Goal: Contribute content

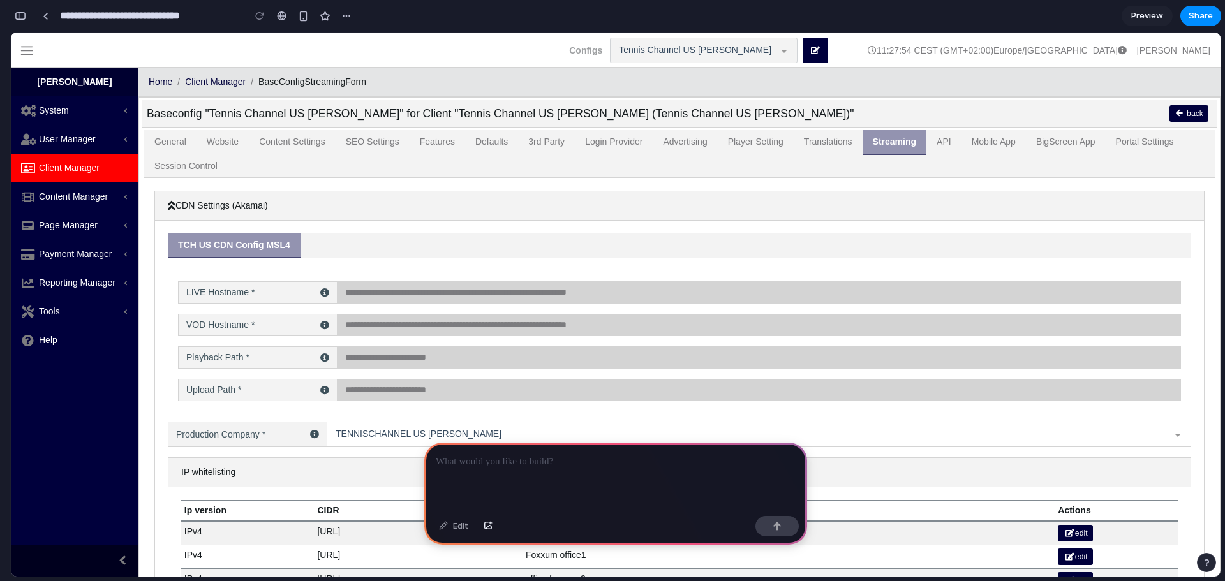
click at [487, 458] on p at bounding box center [616, 461] width 360 height 15
click at [452, 464] on p at bounding box center [616, 461] width 360 height 15
click at [454, 447] on div at bounding box center [615, 477] width 383 height 68
click at [773, 533] on button "button" at bounding box center [776, 526] width 43 height 20
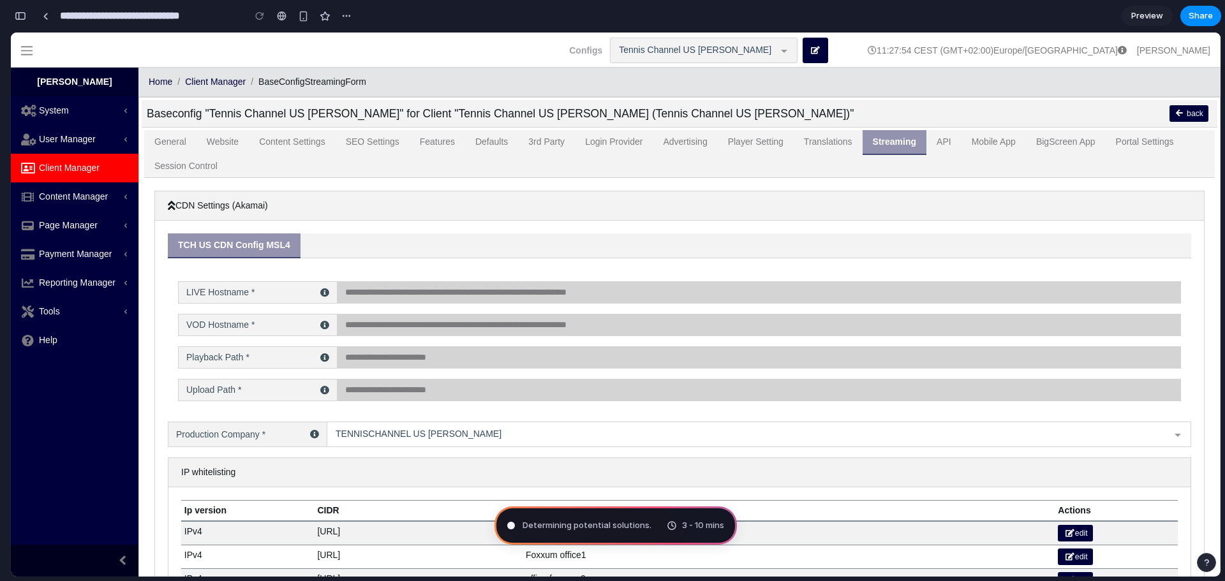
click at [558, 528] on span "Determining potential solutions ." at bounding box center [587, 525] width 129 height 13
click at [350, 15] on div "button" at bounding box center [346, 16] width 10 height 10
click at [207, 46] on div "Duplicate Delete" at bounding box center [612, 290] width 1225 height 581
click at [1149, 19] on span "Preview" at bounding box center [1147, 16] width 32 height 13
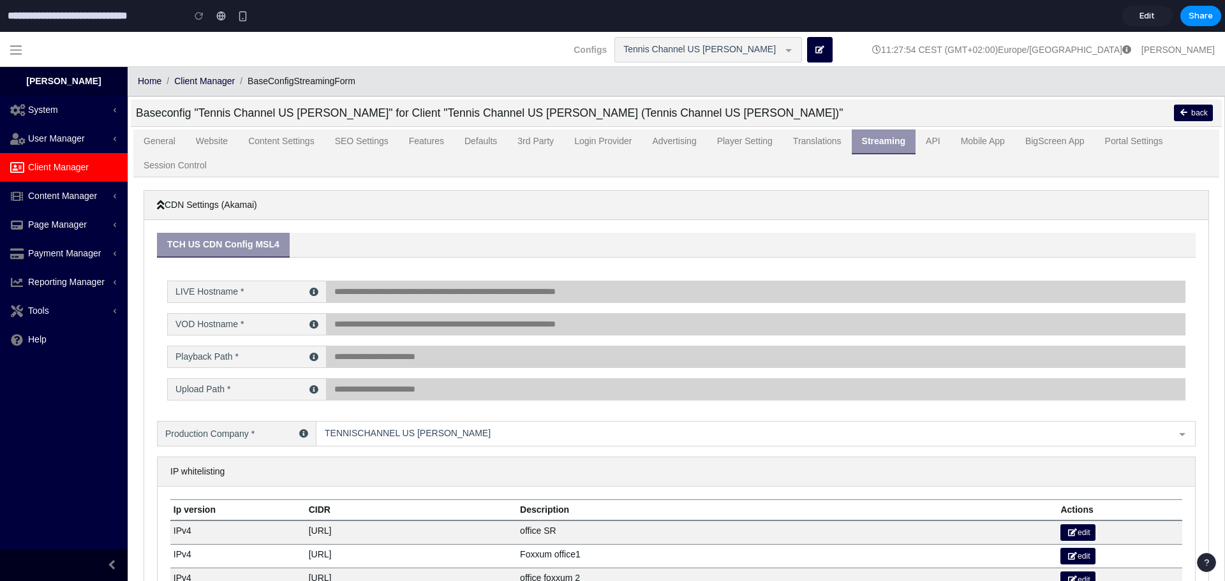
click at [1146, 19] on span "Edit" at bounding box center [1147, 16] width 15 height 13
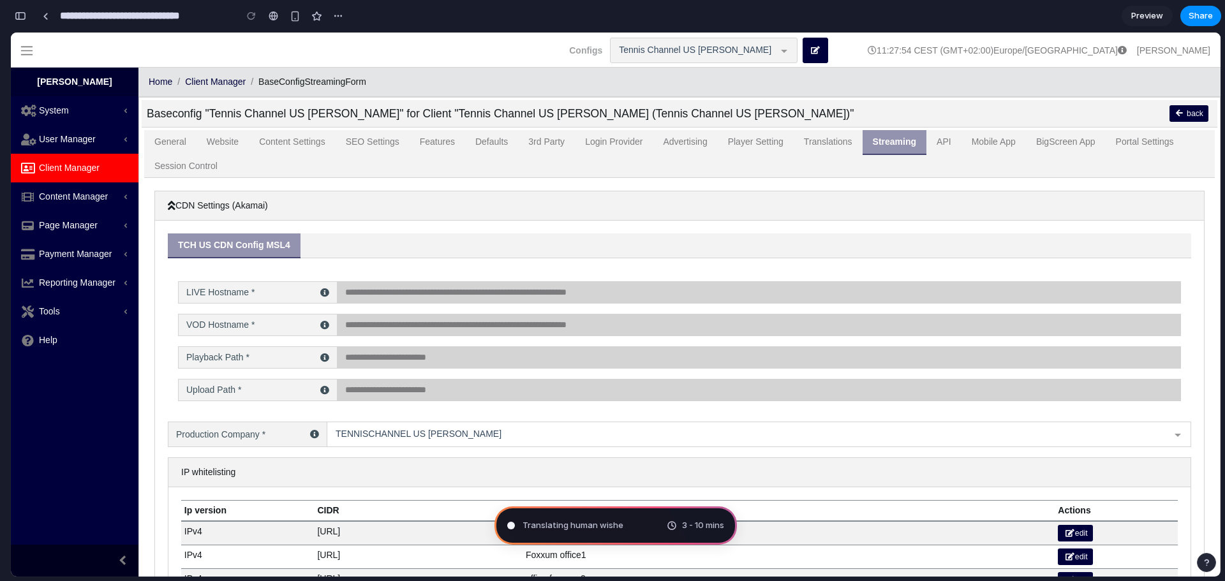
click at [1134, 16] on span "Preview" at bounding box center [1147, 16] width 32 height 13
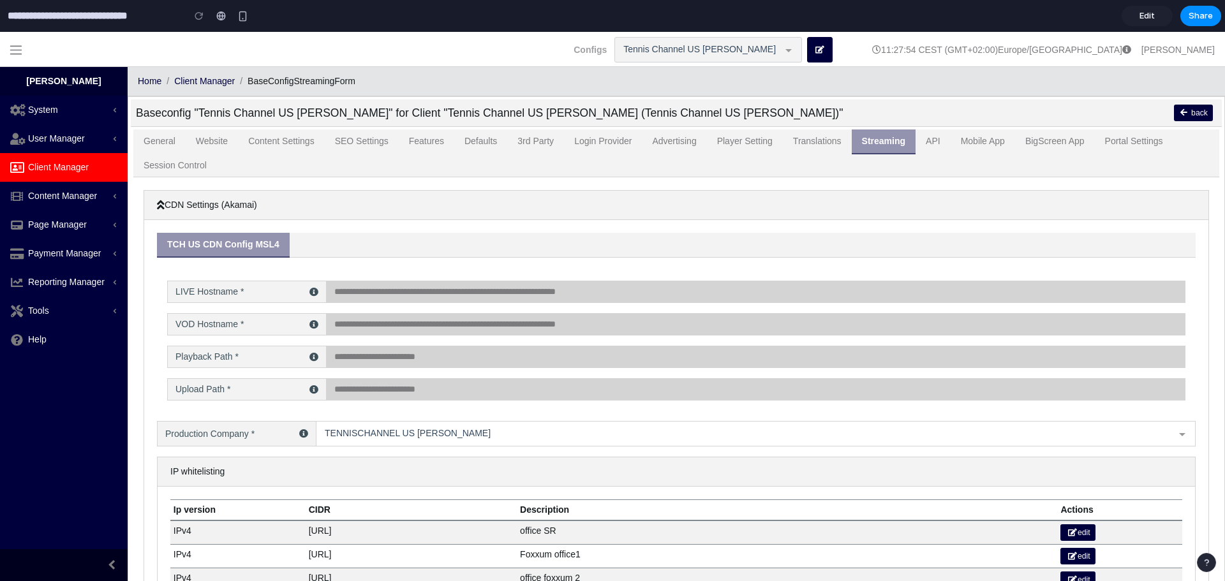
click at [1147, 20] on span "Edit" at bounding box center [1147, 16] width 15 height 13
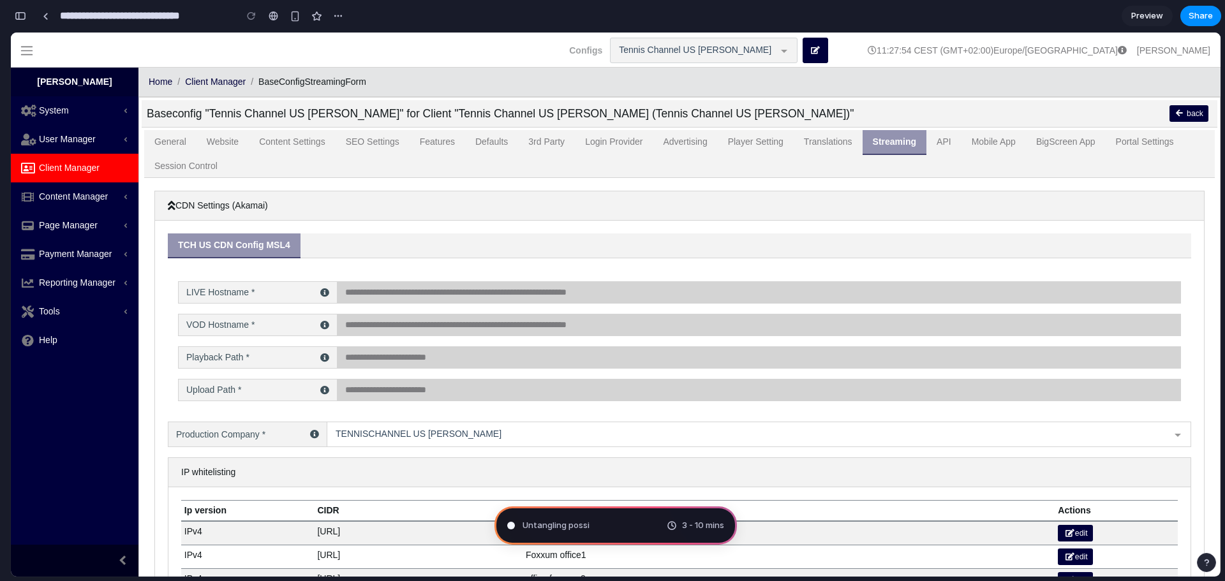
click at [510, 530] on div "Untangling possi" at bounding box center [548, 525] width 82 height 13
click at [17, 11] on button "button" at bounding box center [20, 16] width 20 height 20
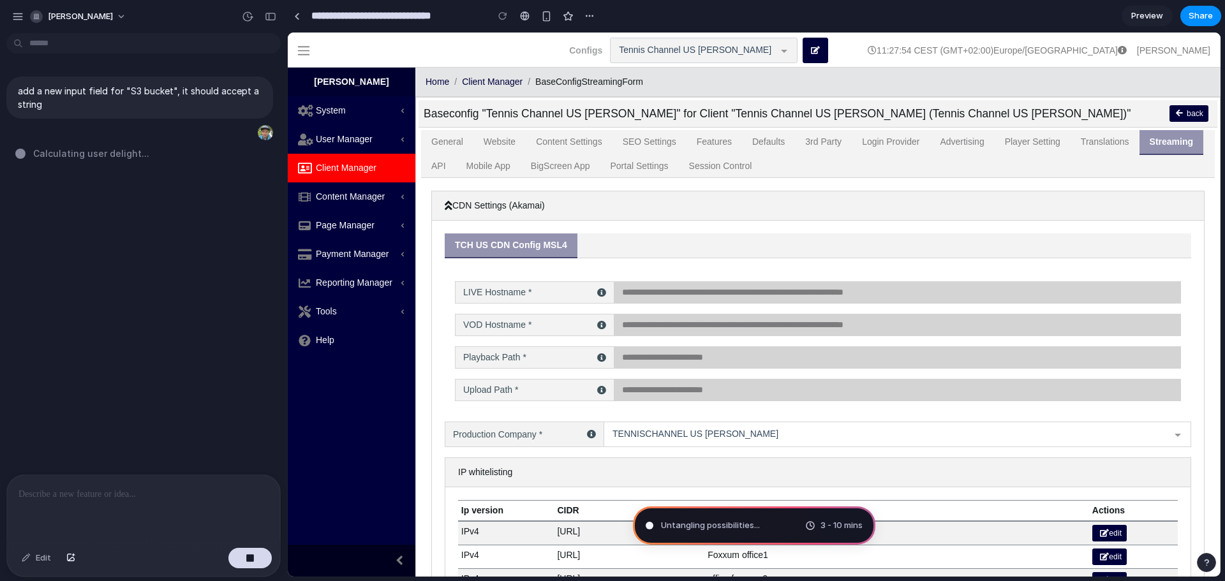
click at [255, 559] on button "button" at bounding box center [249, 558] width 43 height 20
